Goal: Task Accomplishment & Management: Use online tool/utility

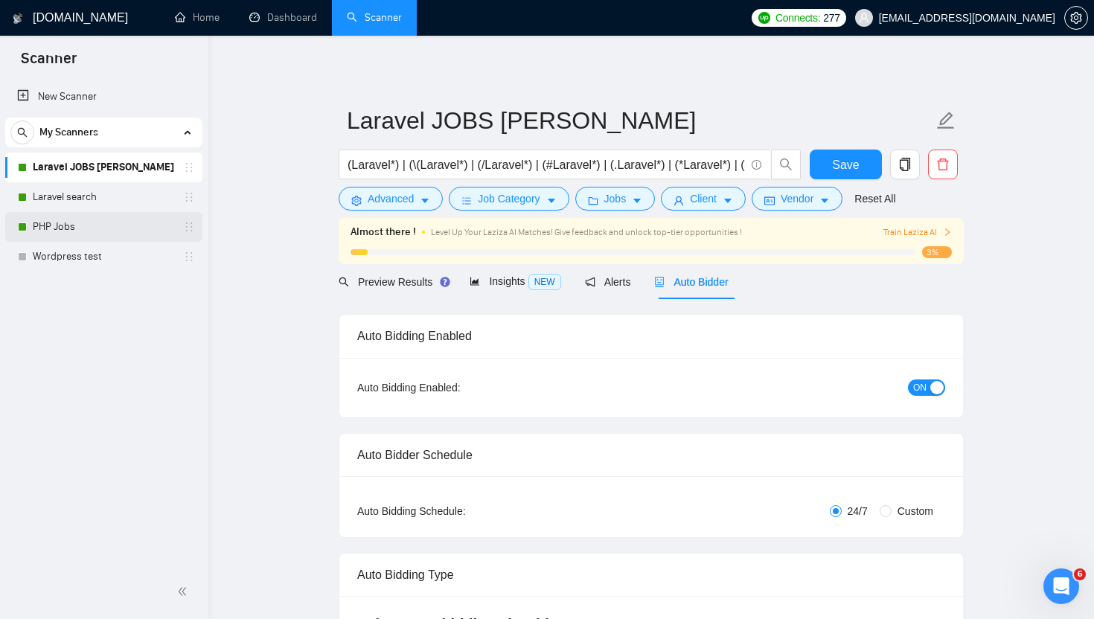
click at [39, 227] on link "PHP Jobs" at bounding box center [103, 227] width 141 height 30
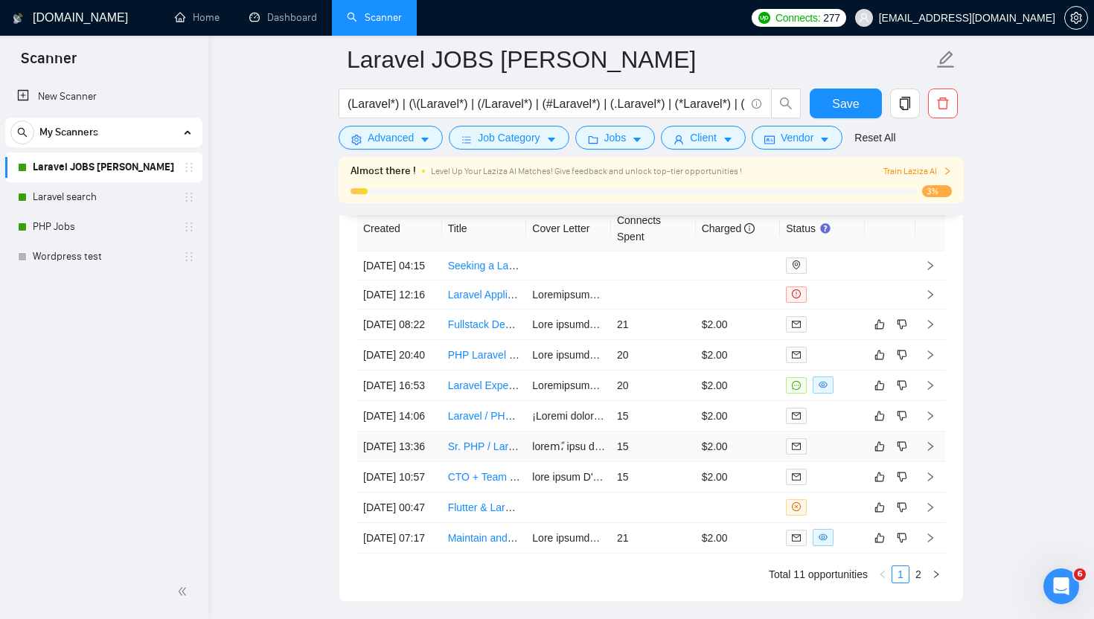
scroll to position [3685, 0]
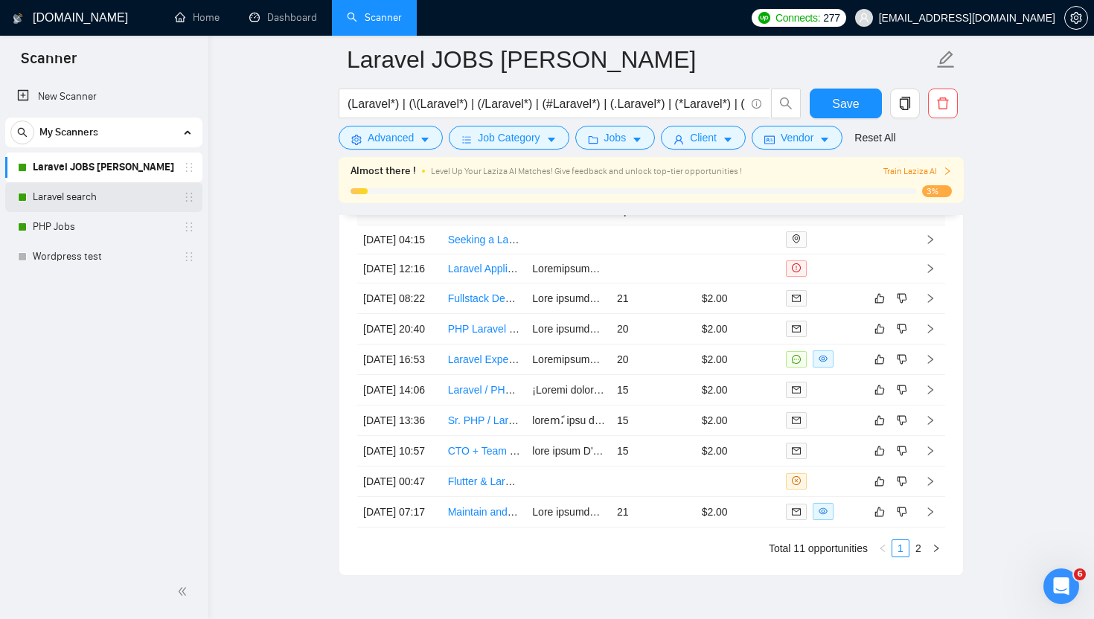
click at [52, 191] on link "Laravel search" at bounding box center [103, 197] width 141 height 30
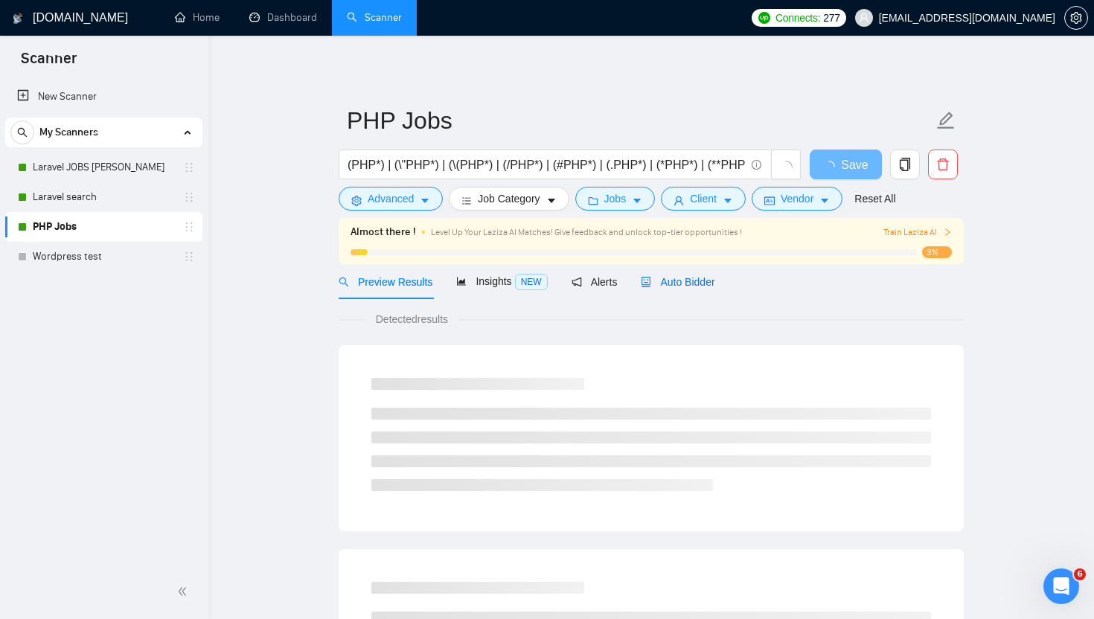
click at [700, 286] on span "Auto Bidder" at bounding box center [678, 282] width 74 height 12
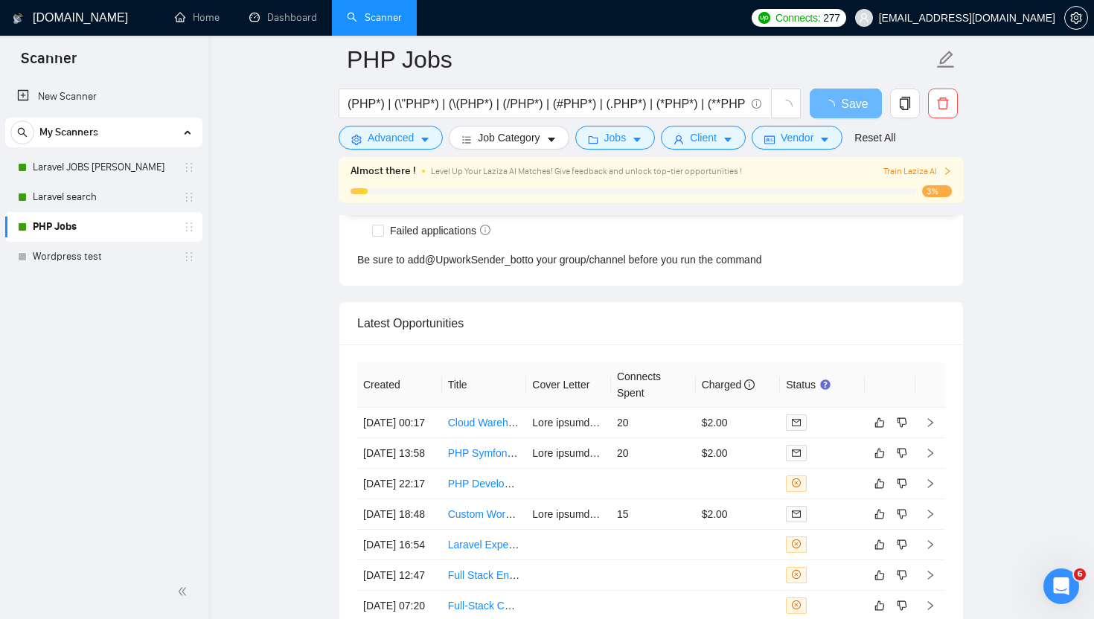
scroll to position [3574, 0]
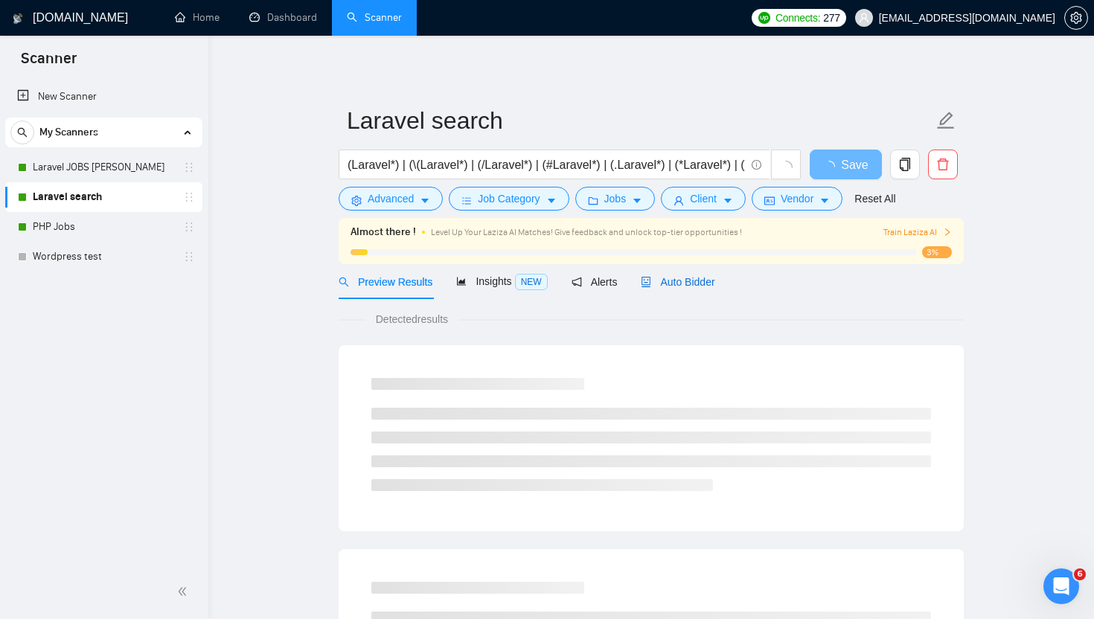
click at [705, 284] on span "Auto Bidder" at bounding box center [678, 282] width 74 height 12
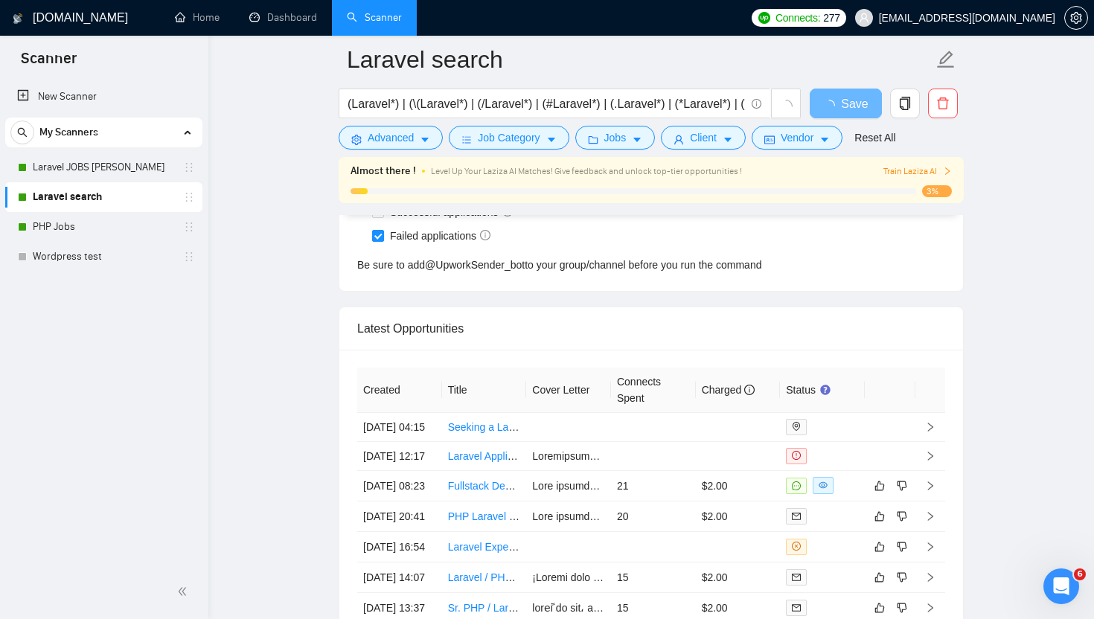
scroll to position [3561, 0]
